Goal: Complete application form: Complete application form

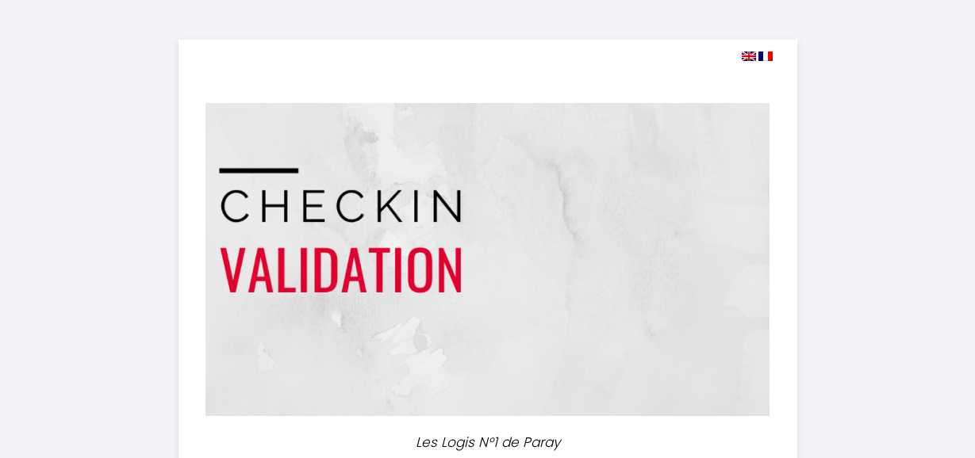
select select
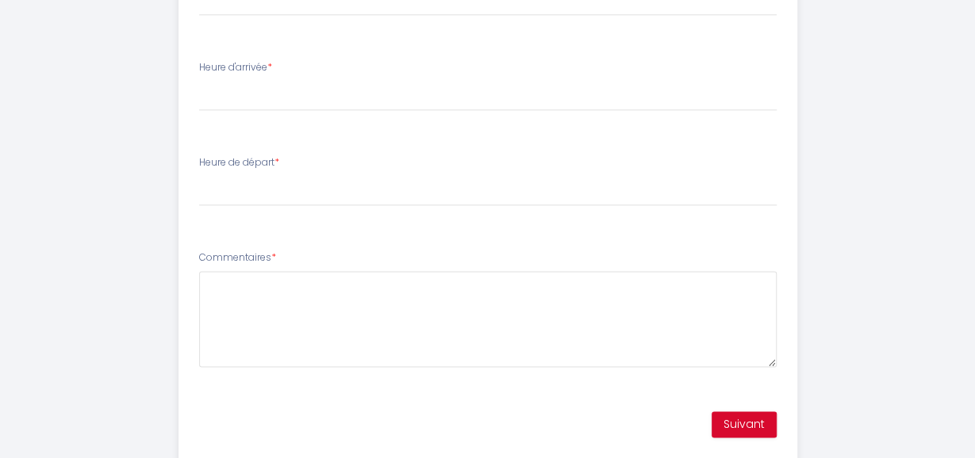
scroll to position [897, 0]
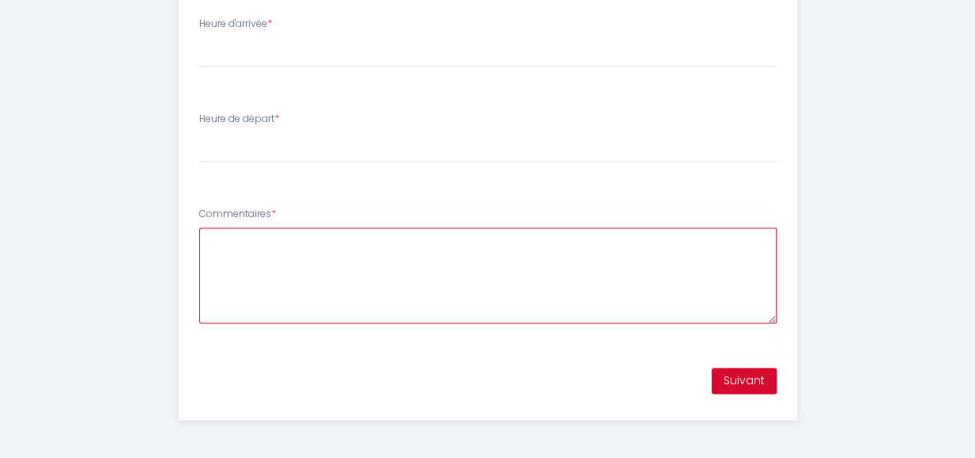
click at [417, 278] on textarea "Commentaires *" at bounding box center [487, 276] width 577 height 96
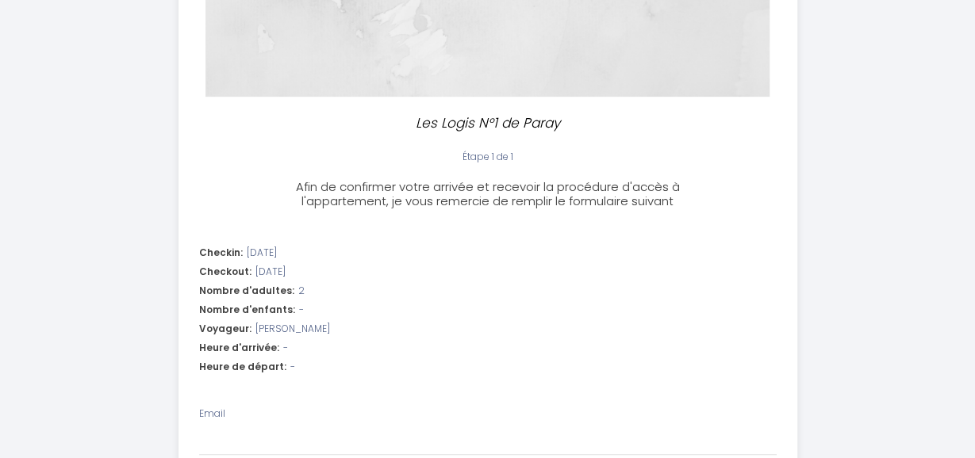
scroll to position [485, 0]
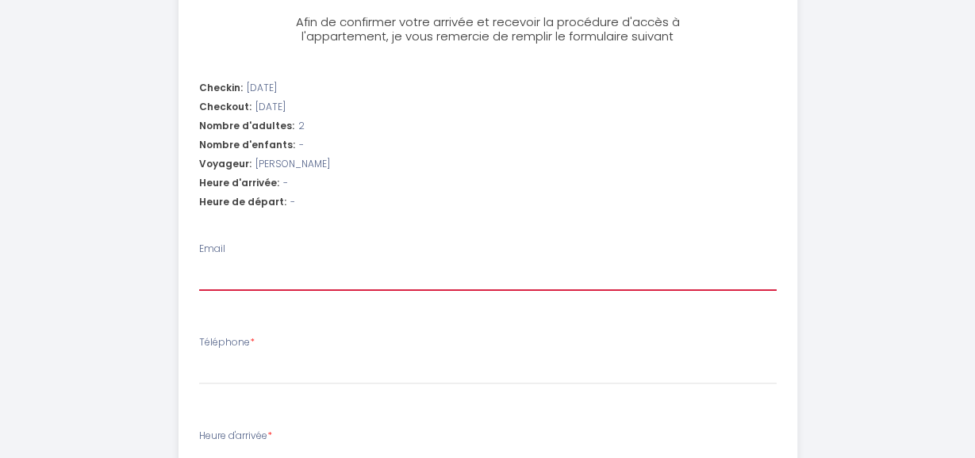
click at [339, 269] on input "Email" at bounding box center [487, 277] width 577 height 29
type input "f"
select select
type input "fr"
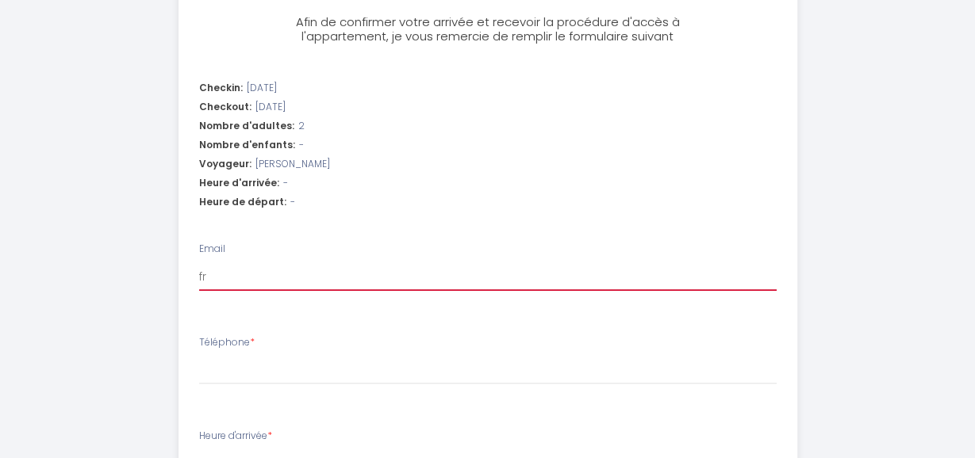
select select
type input "fra"
select select
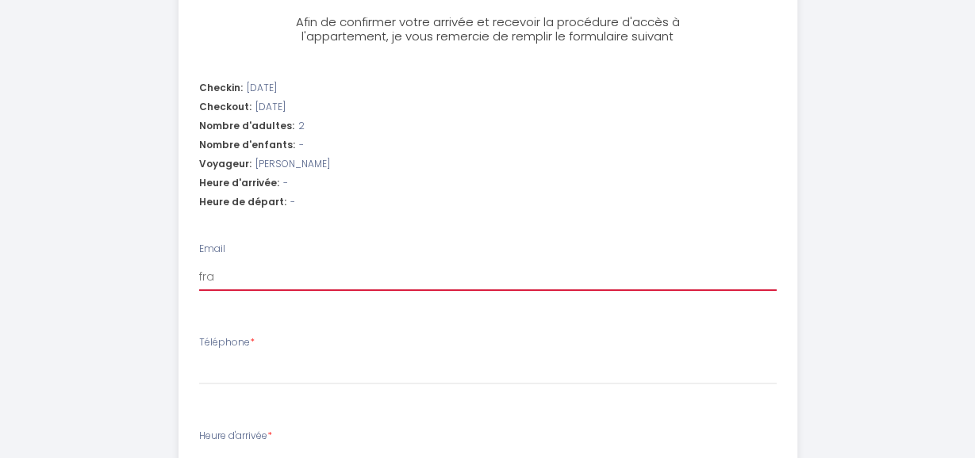
type input "fran"
select select
type input "franc"
select select
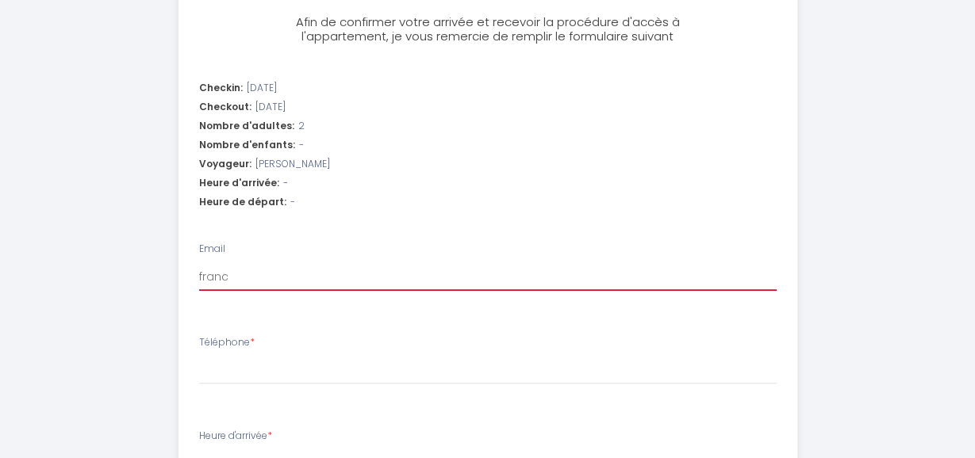
select select
type input "[PERSON_NAME]"
select select
type input "francoa"
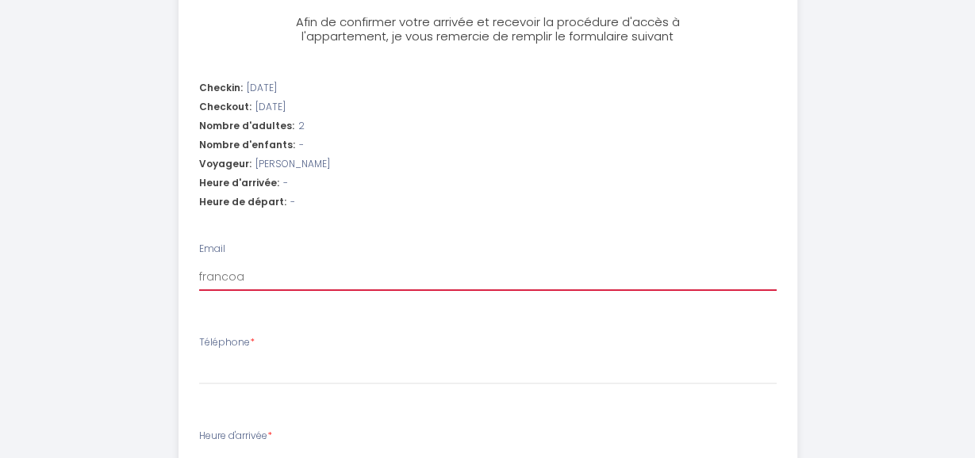
select select
type input "francoau"
select select
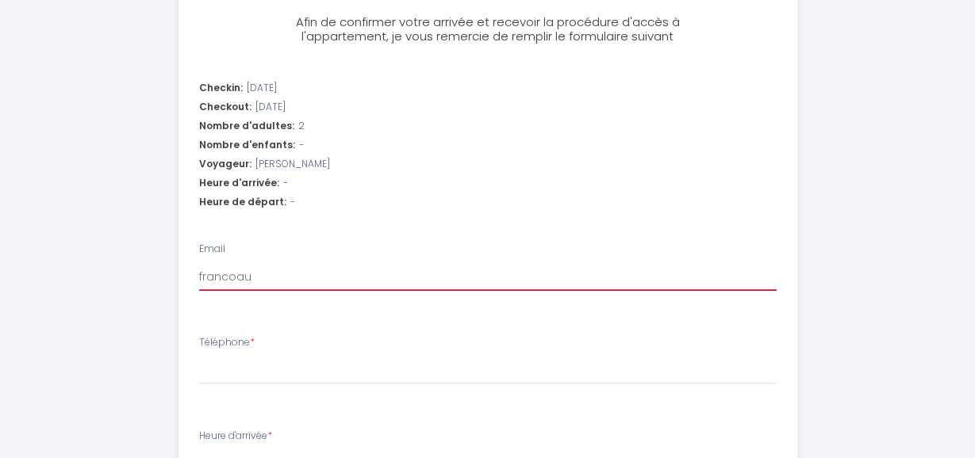
type input "francoaud"
select select
type input "francoaudr"
select select
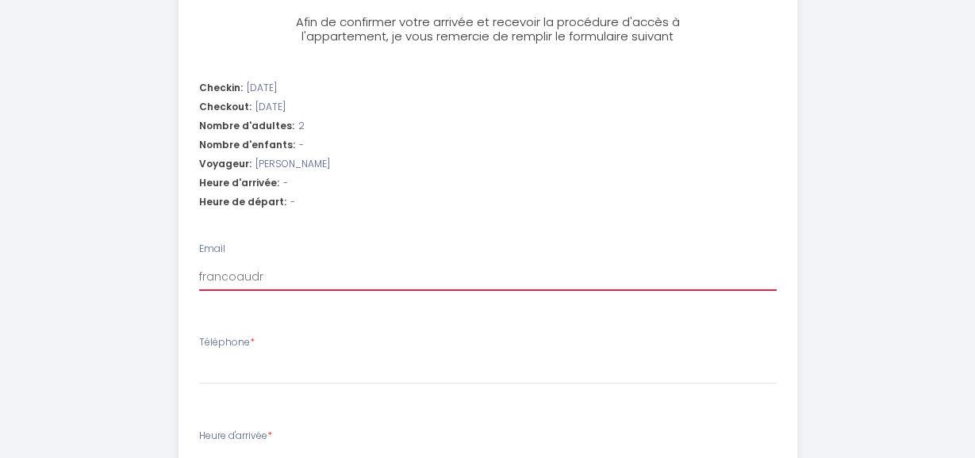
select select
type input "francoaudre"
select select
type input "francoaudrey"
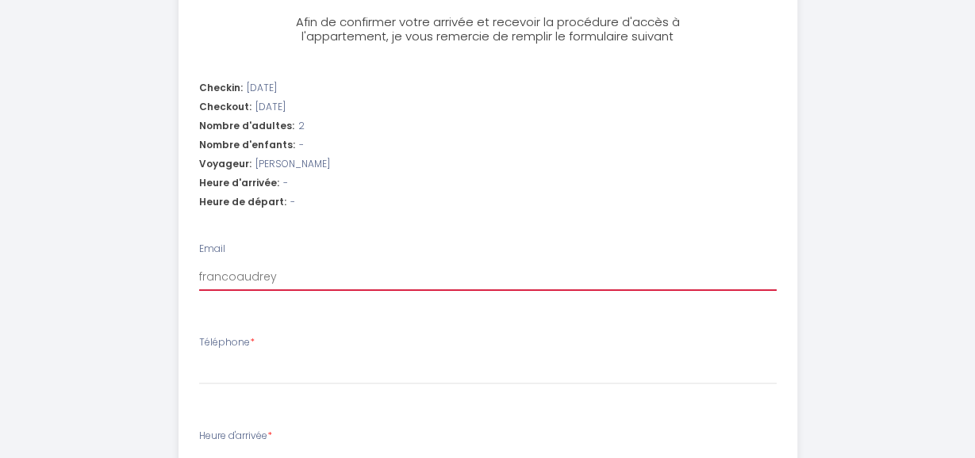
select select
type input "francoaudrey@"
select select
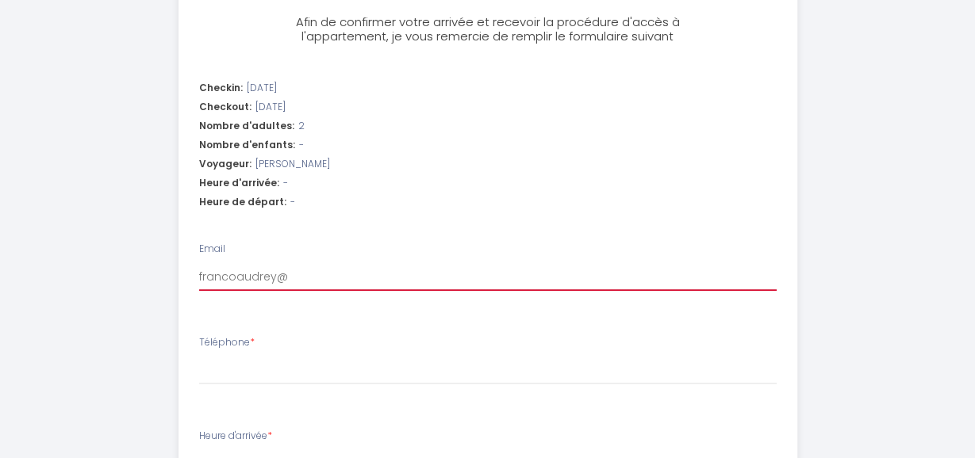
type input "francoaudrey@g"
select select
type input "francoaudrey@gm"
select select
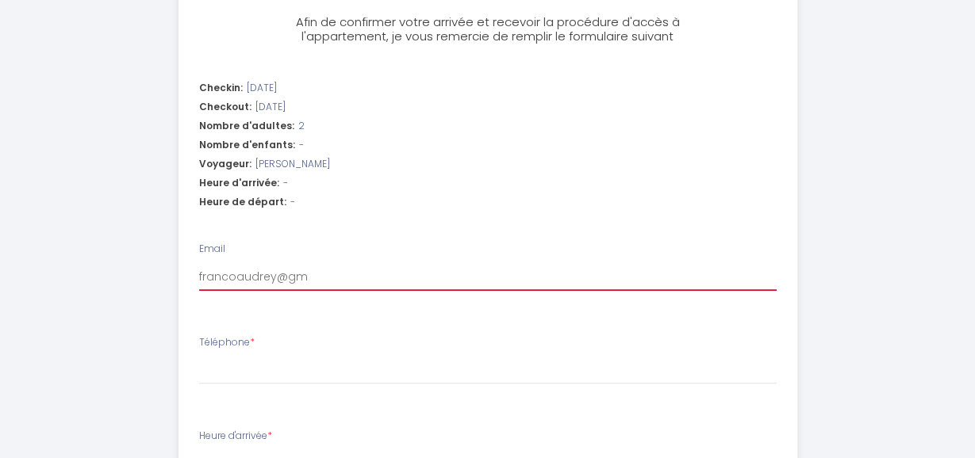
select select
type input "francoaudrey@gma"
select select
type input "francoaudrey@gmai"
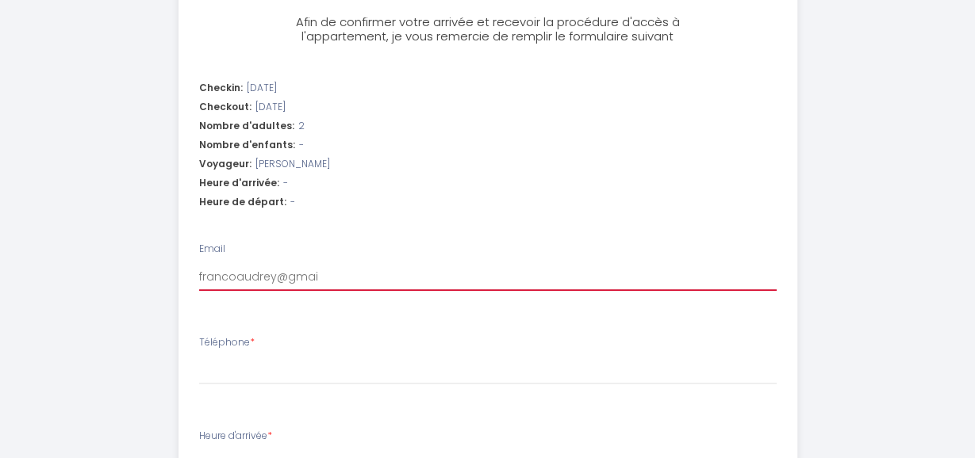
select select
type input "[EMAIL_ADDRESS]"
select select
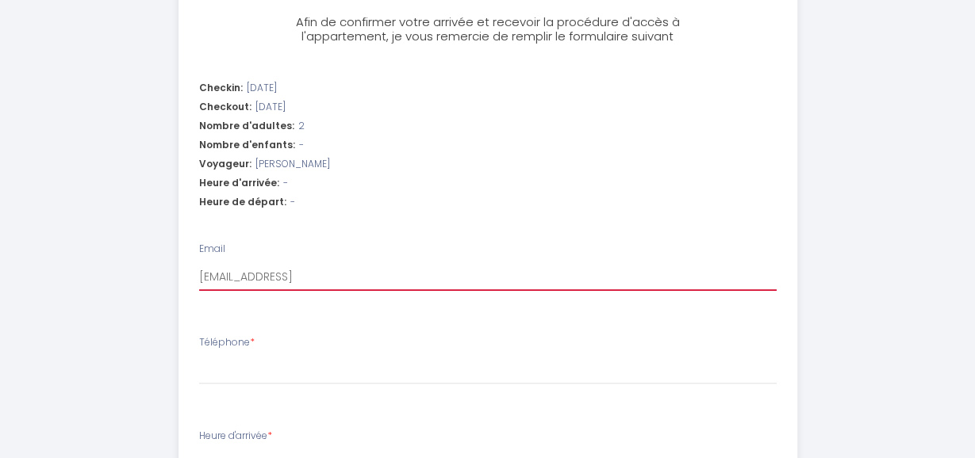
type input "[EMAIL_ADDRESS]."
select select
type input "francoaudrey@gmail.c"
select select
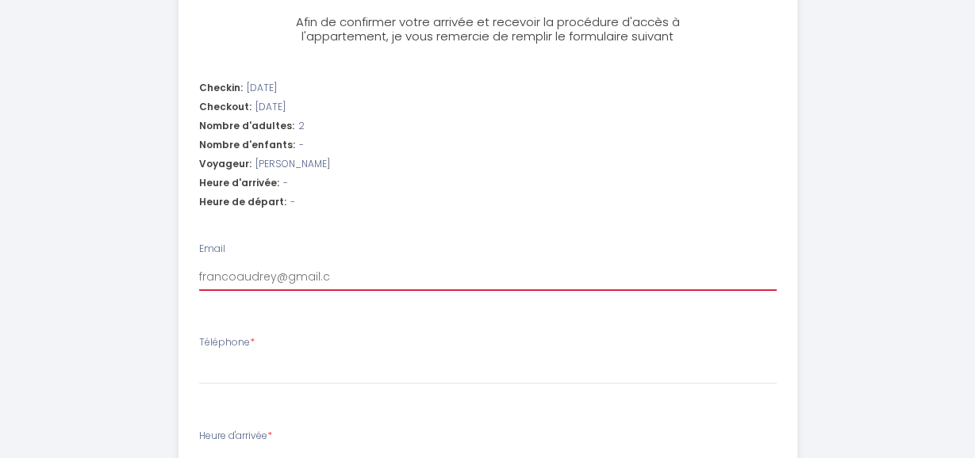
select select
type input "[EMAIL_ADDRESS][DOMAIN_NAME]"
select select
type input "[EMAIL_ADDRESS][DOMAIN_NAME]"
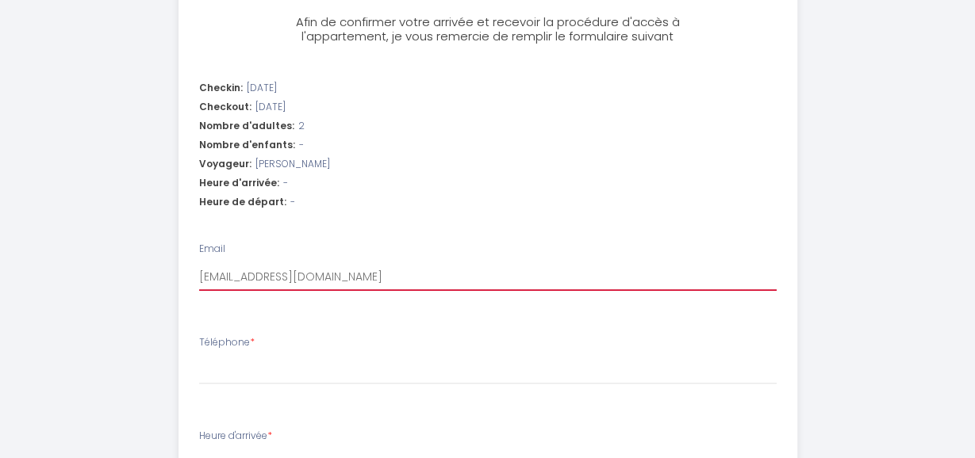
select select
type input "[EMAIL_ADDRESS][DOMAIN_NAME]"
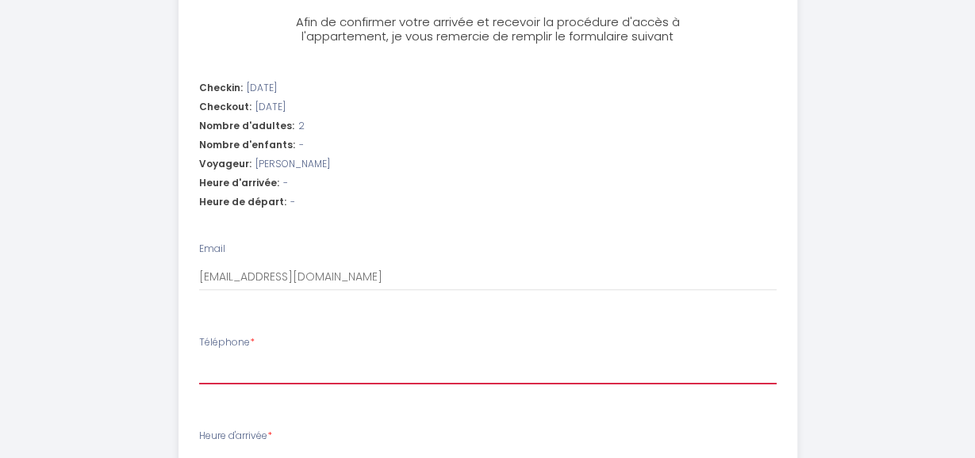
click at [334, 372] on input "Téléphone *" at bounding box center [487, 370] width 577 height 29
type input "0"
select select
type input "06"
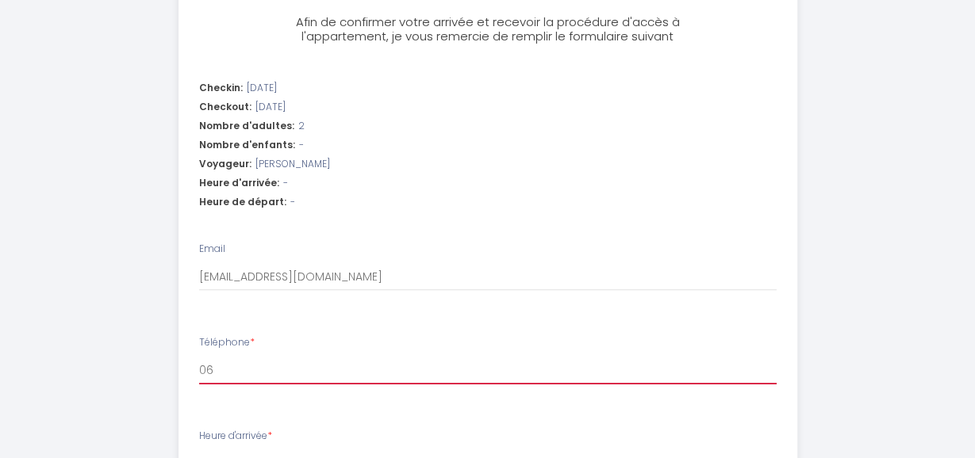
select select
type input "062"
select select
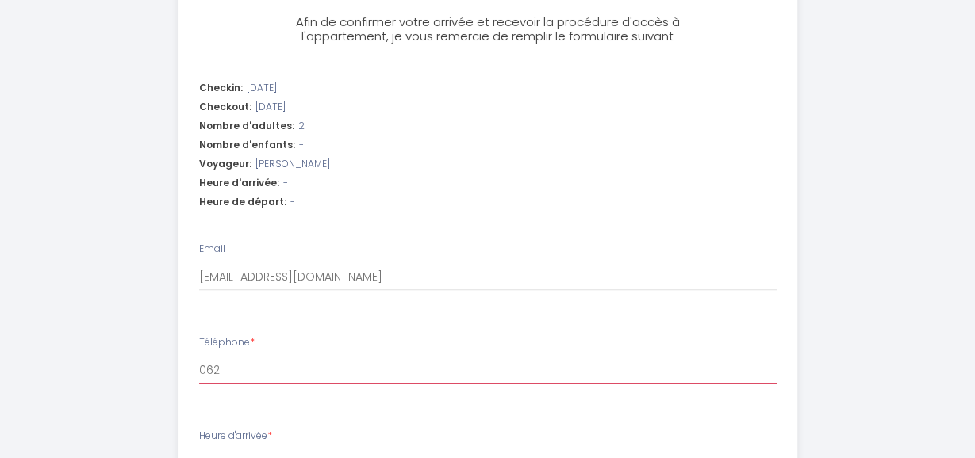
type input "0629"
select select
type input "06294"
select select
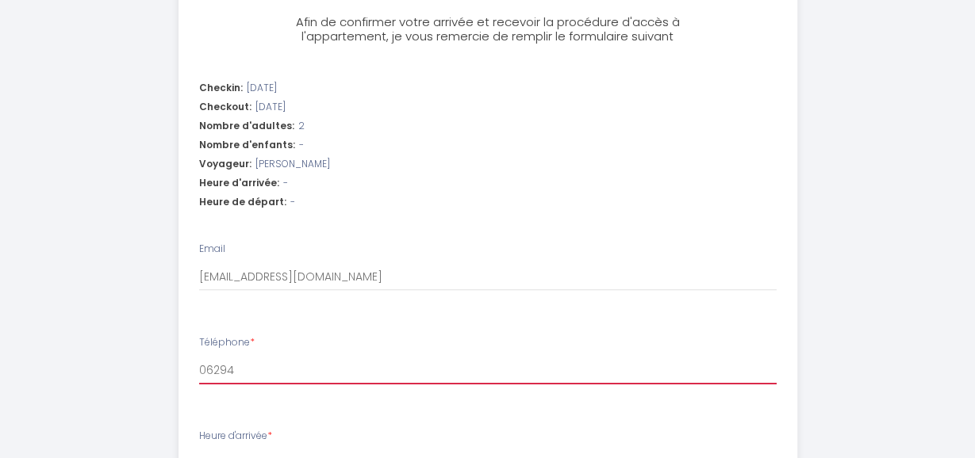
select select
type input "062947"
select select
type input "0629472"
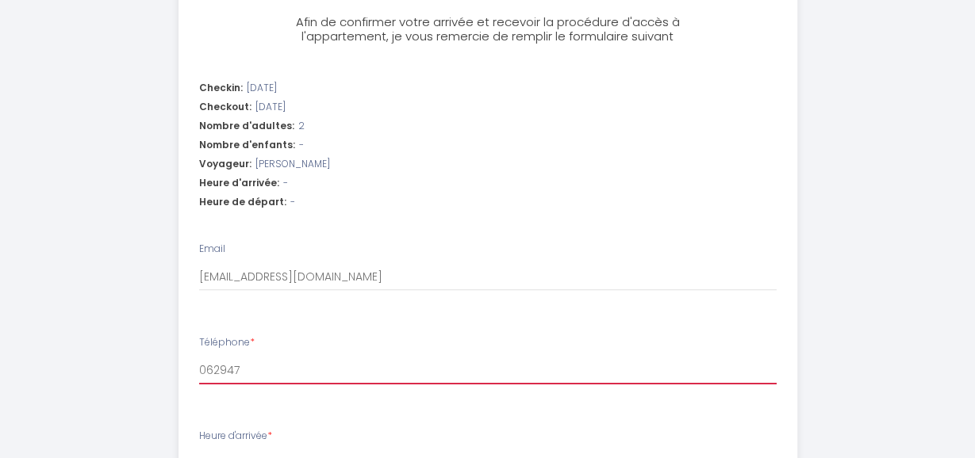
select select
type input "06294726"
select select
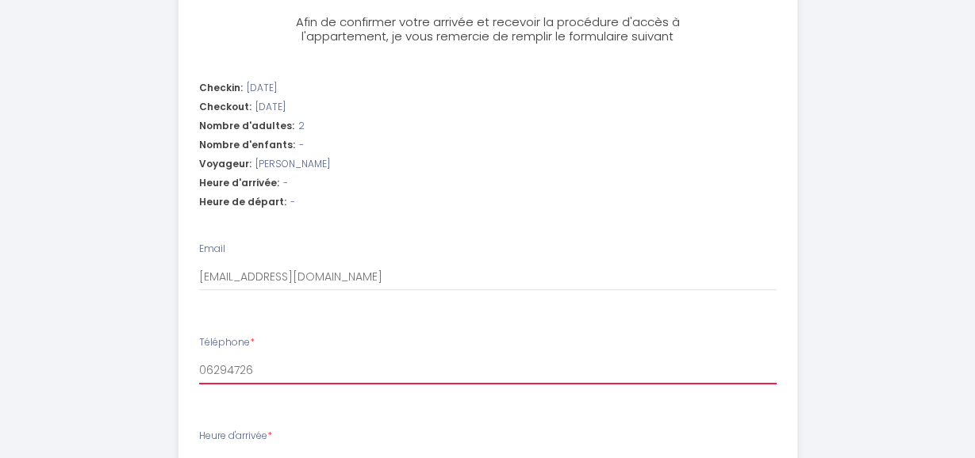
type input "062947267"
select select
type input "0629472677"
select select
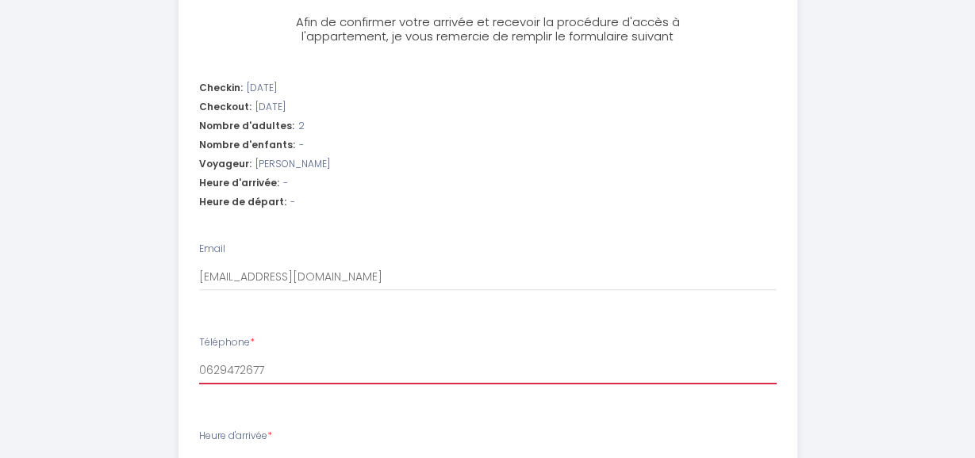
select select
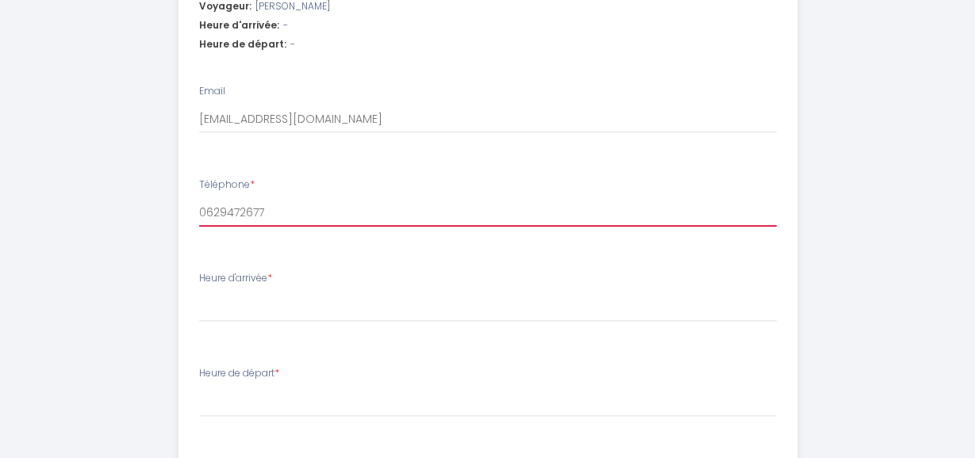
scroll to position [650, 0]
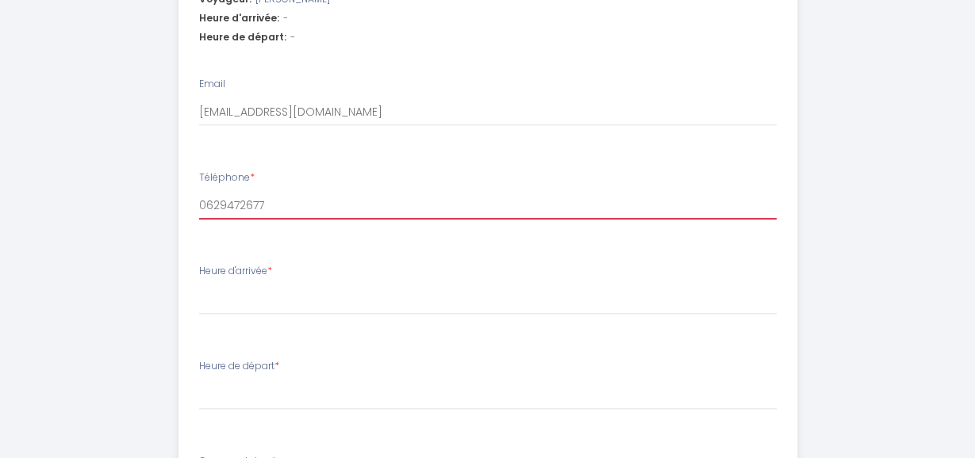
type input "0629472677"
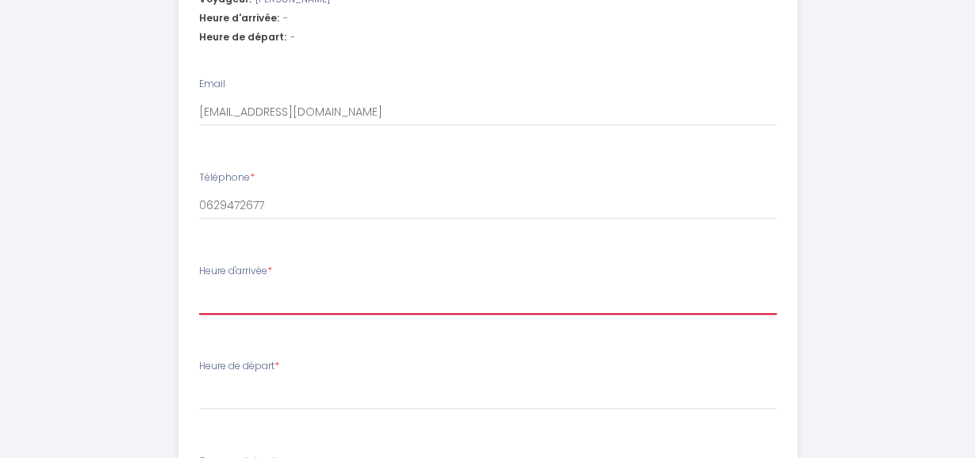
select select "15:00"
click option "15:00" at bounding box center [0, 0] width 0 height 0
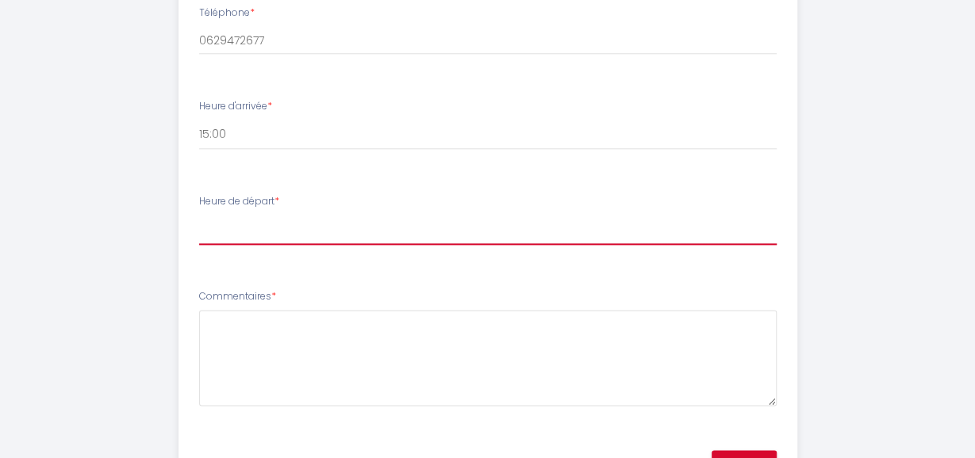
click at [199, 215] on select "00:00 00:30 01:00 01:30 02:00 02:30 03:00 03:30 04:00 04:30 05:00 05:30 06:00 0…" at bounding box center [487, 230] width 577 height 30
select select "11:00"
click option "11:00" at bounding box center [0, 0] width 0 height 0
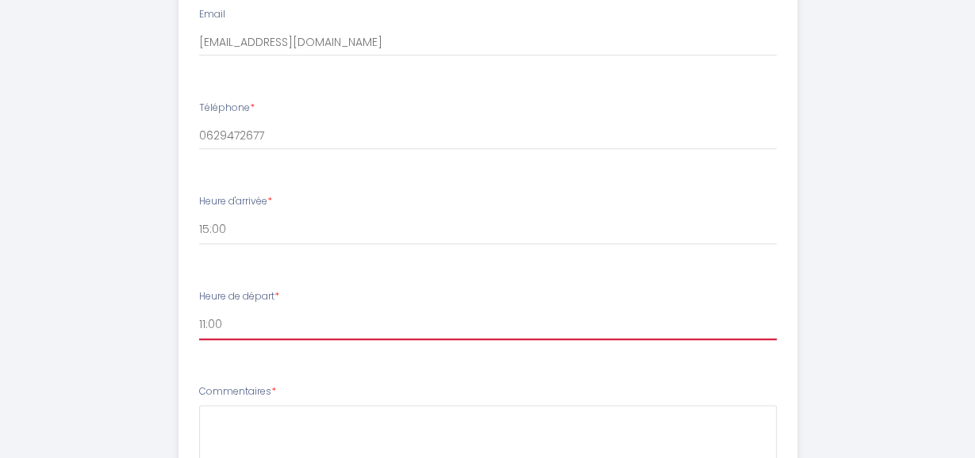
scroll to position [897, 0]
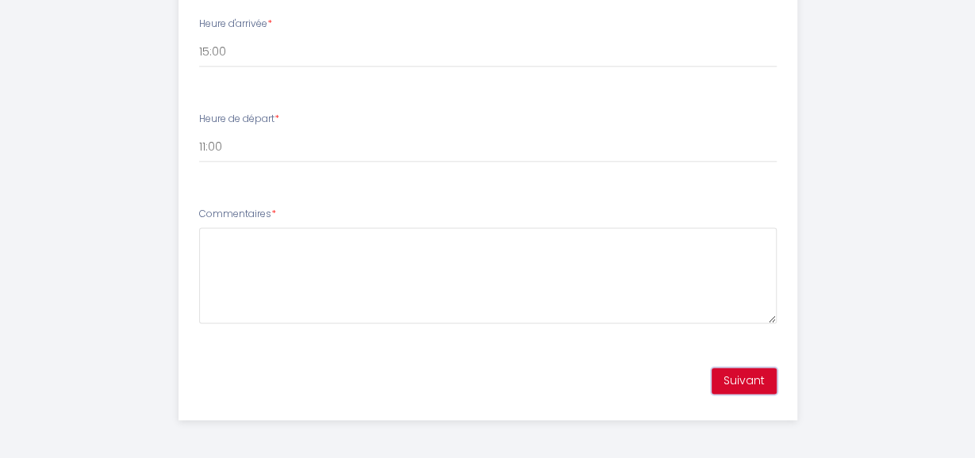
click at [746, 385] on button "Suivant" at bounding box center [743, 381] width 65 height 27
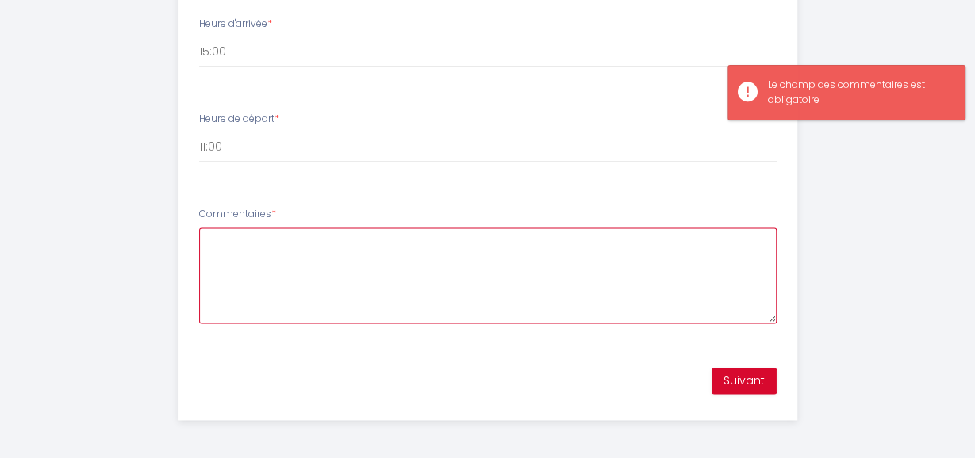
click at [319, 264] on textarea "Commentaires *" at bounding box center [487, 276] width 577 height 96
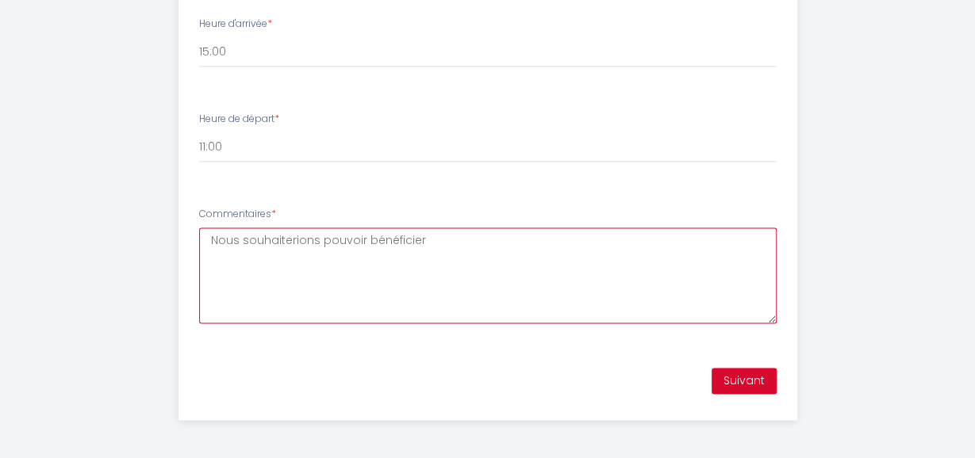
paste textarea "Pour un supplément de 5€, nous vous proposons l'option "lit fait" (hors couette…"
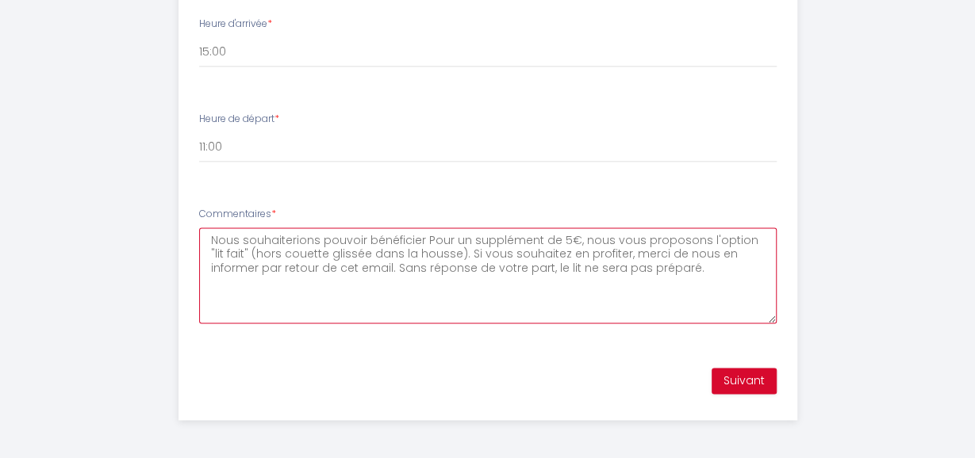
click at [420, 240] on textarea "Nous souhaiterions pouvoir bénéficier Pour un supplément de 5€, nous vous propo…" at bounding box center [487, 276] width 577 height 96
drag, startPoint x: 681, startPoint y: 240, endPoint x: 689, endPoint y: 293, distance: 53.7
click at [689, 293] on textarea "Nous souhaiterions pouvoir profiter de l'option "lit fait" pour un supplément d…" at bounding box center [487, 276] width 577 height 96
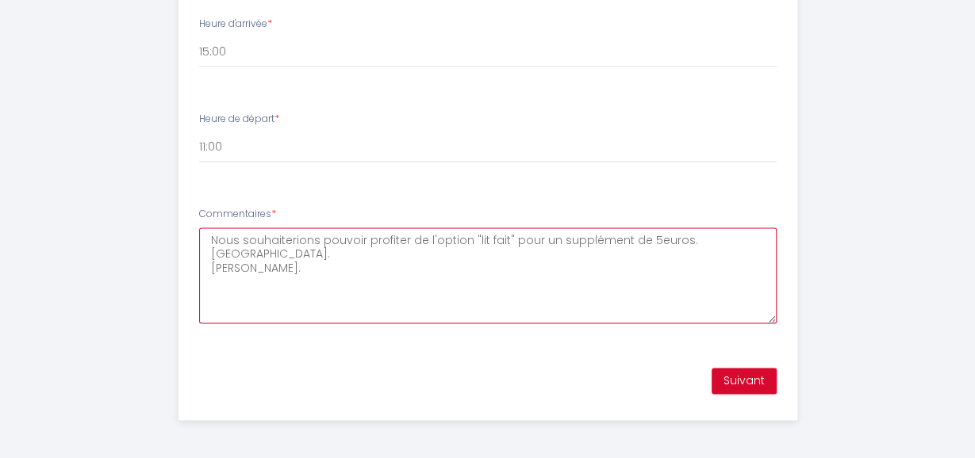
type textarea "Nous souhaiterions pouvoir profiter de l'option "lit fait" pour un supplément d…"
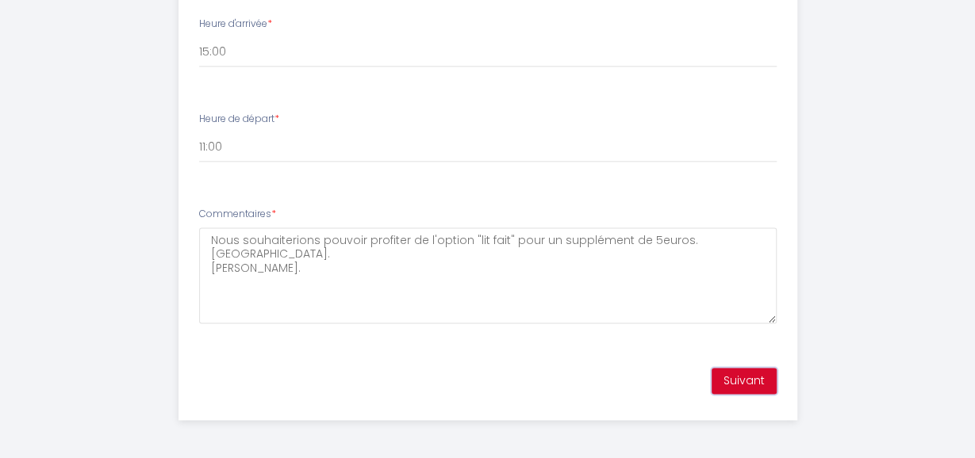
click at [738, 378] on button "Suivant" at bounding box center [743, 381] width 65 height 27
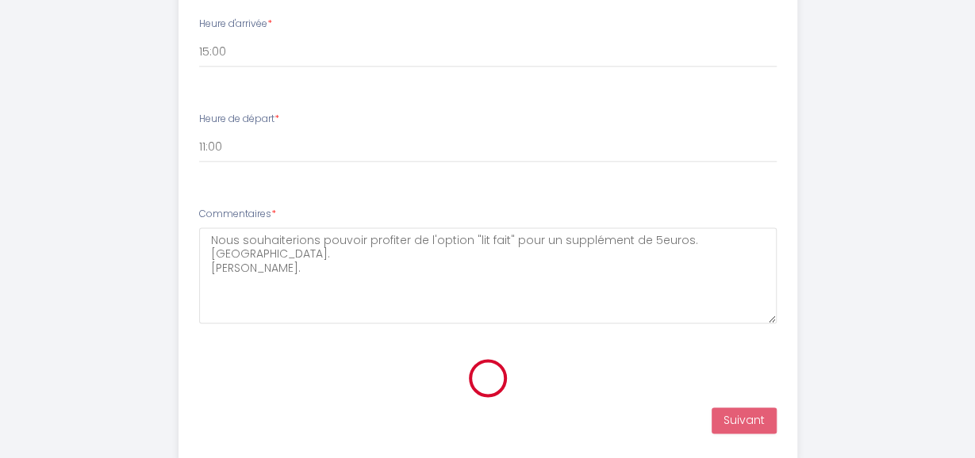
scroll to position [400, 0]
